Goal: Navigation & Orientation: Find specific page/section

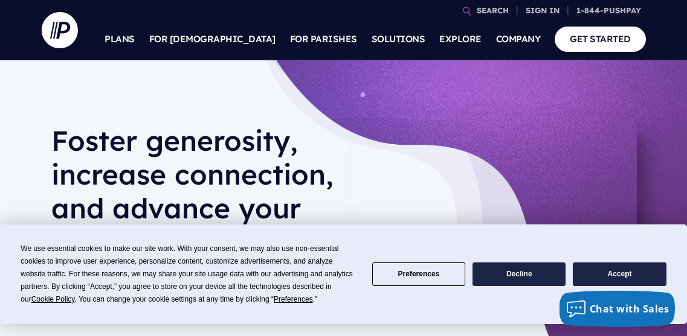
click at [601, 272] on button "Accept" at bounding box center [619, 275] width 93 height 24
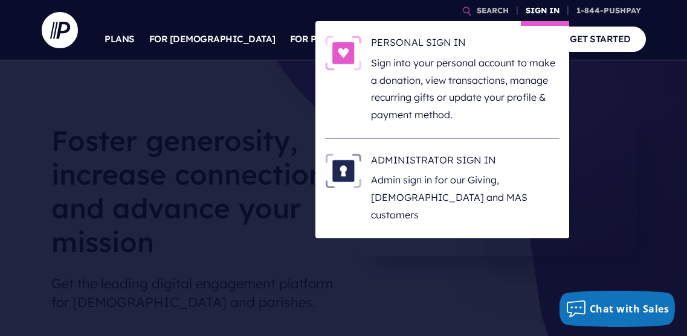
click at [542, 4] on link "SIGN IN" at bounding box center [542, 10] width 43 height 21
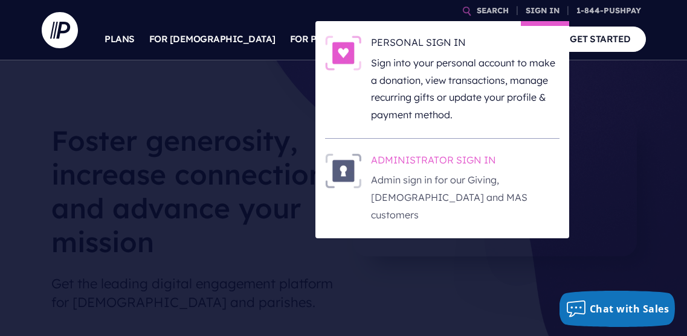
click at [439, 157] on h6 "ADMINISTRATOR SIGN IN" at bounding box center [465, 162] width 188 height 18
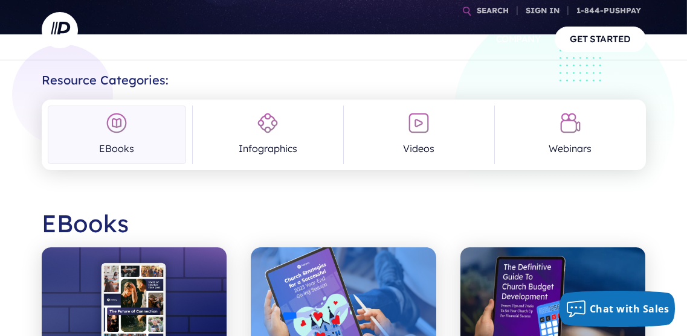
scroll to position [214, 0]
